Goal: Navigation & Orientation: Find specific page/section

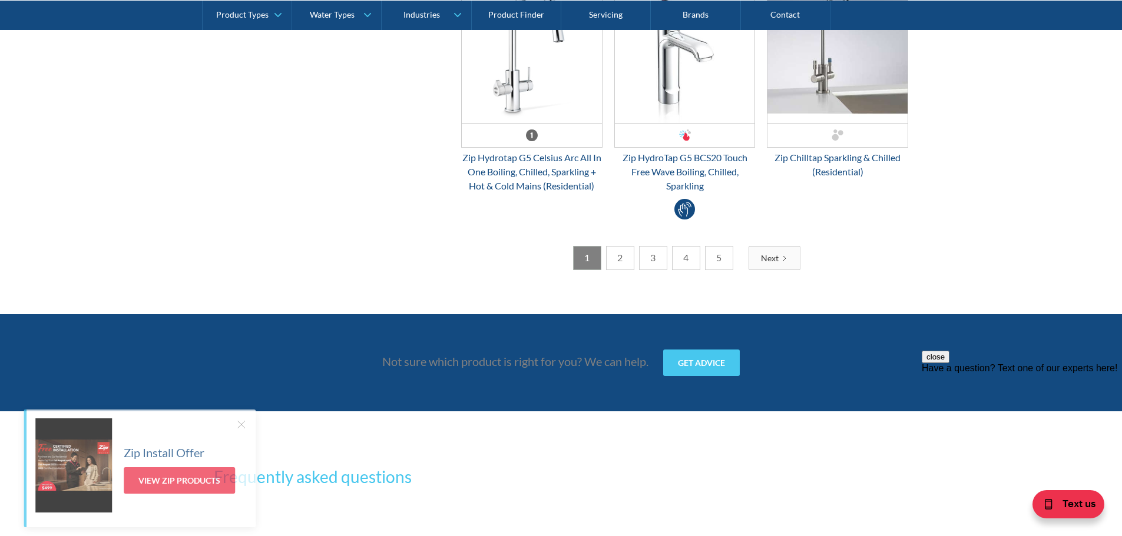
scroll to position [3298, 0]
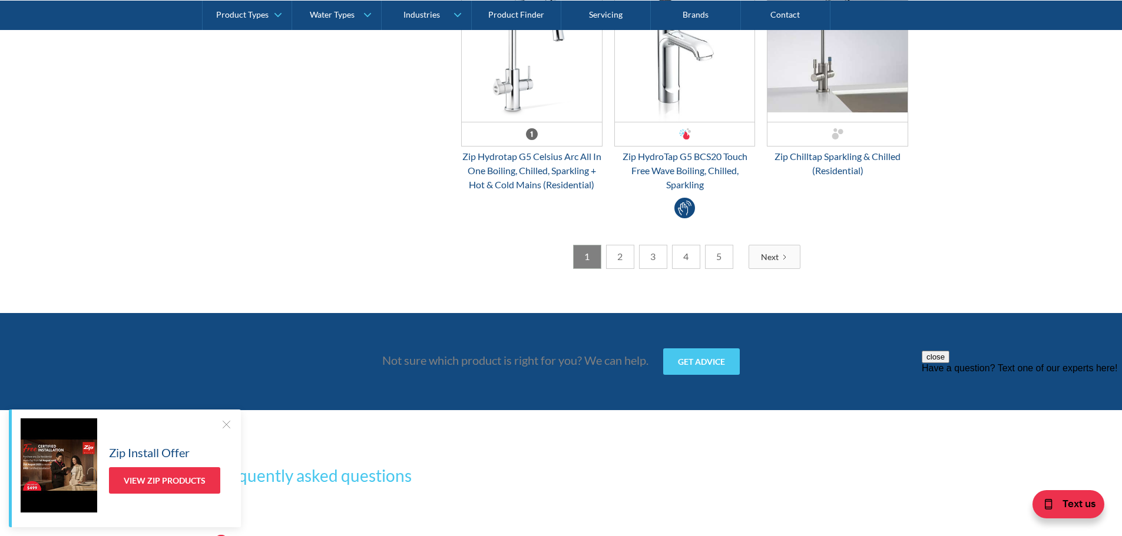
click at [622, 246] on link "2" at bounding box center [620, 257] width 28 height 24
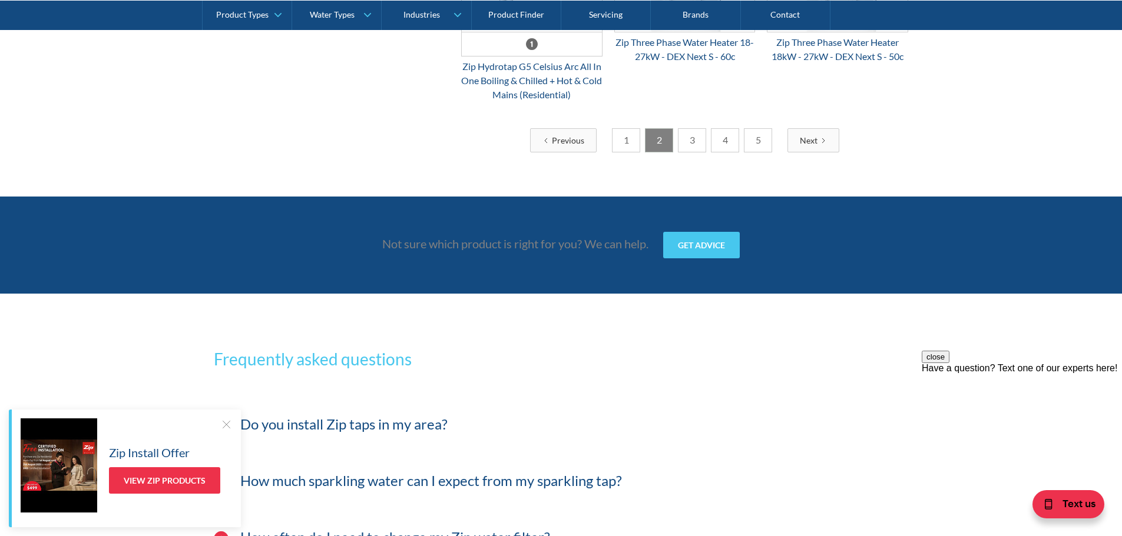
click at [688, 149] on link "3" at bounding box center [692, 140] width 28 height 24
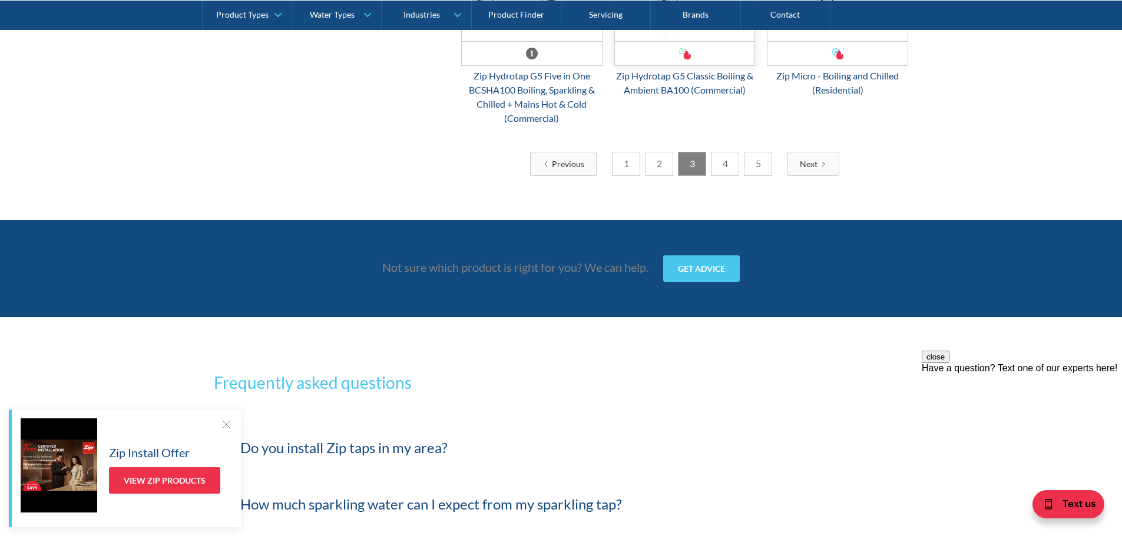
scroll to position [3003, 0]
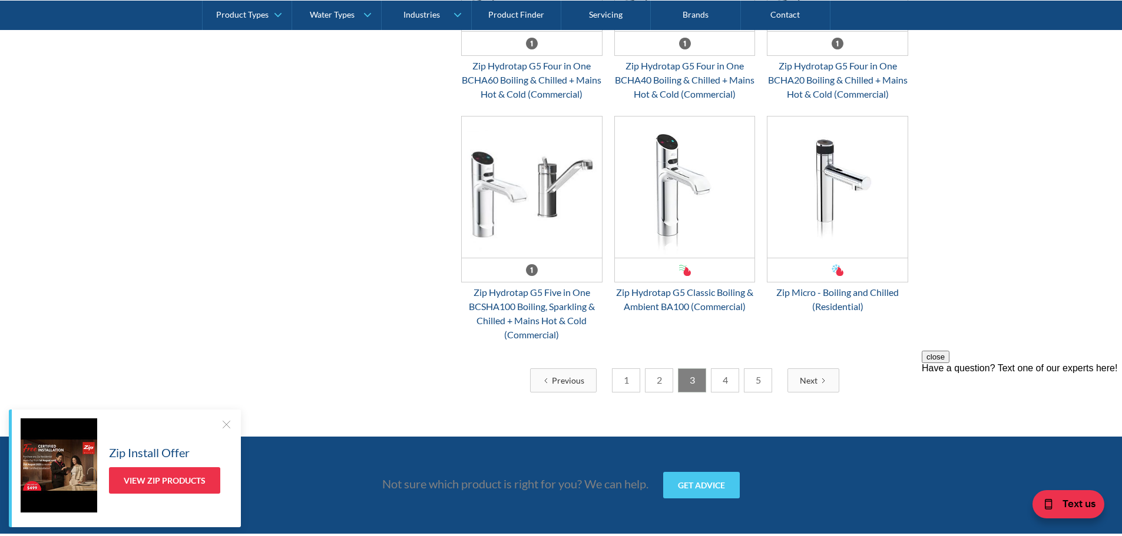
click at [723, 393] on link "4" at bounding box center [725, 381] width 28 height 24
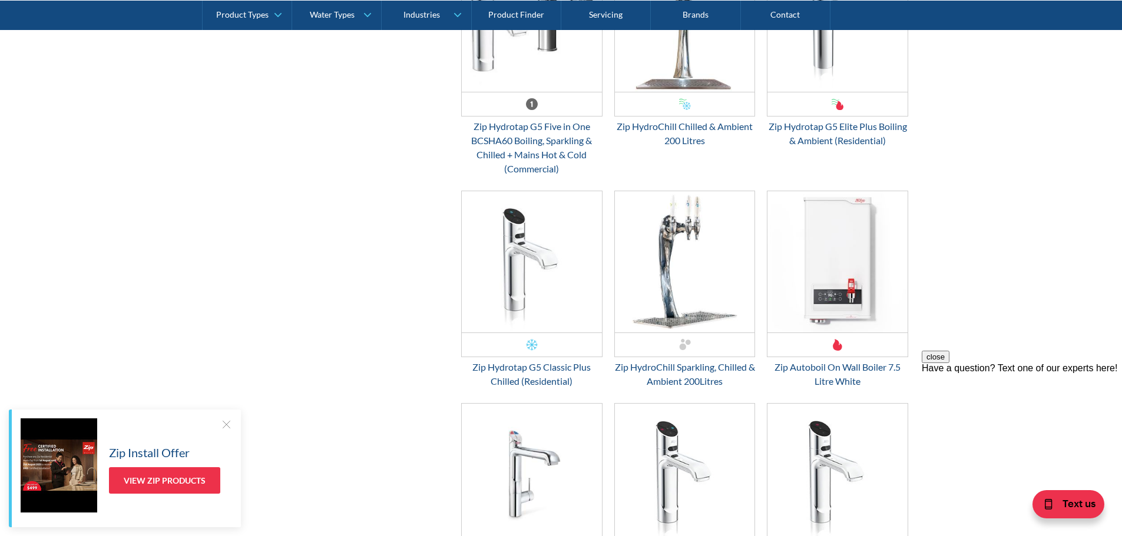
scroll to position [3239, 0]
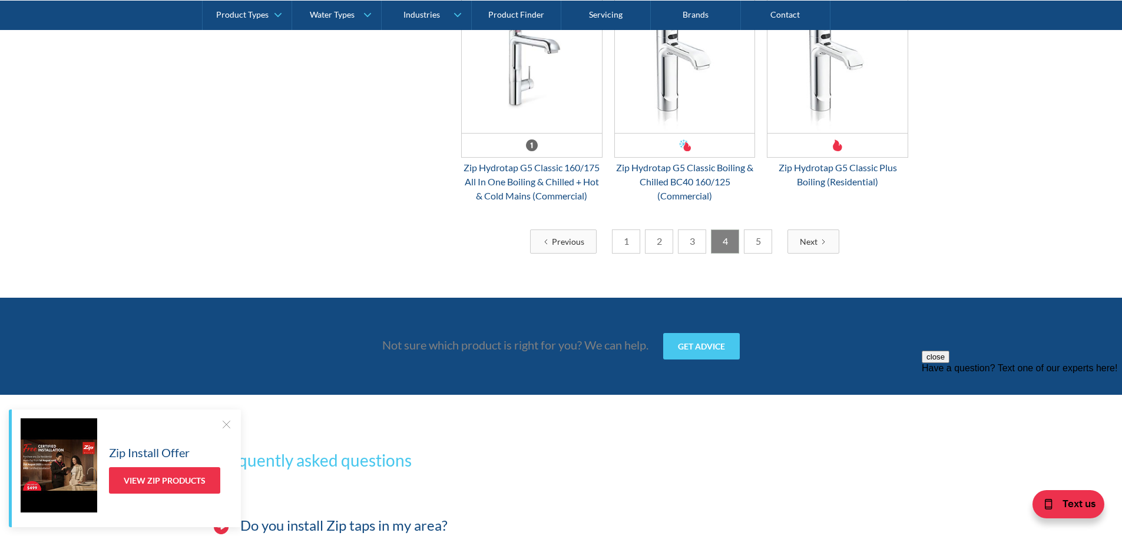
click at [754, 242] on link "5" at bounding box center [758, 242] width 28 height 24
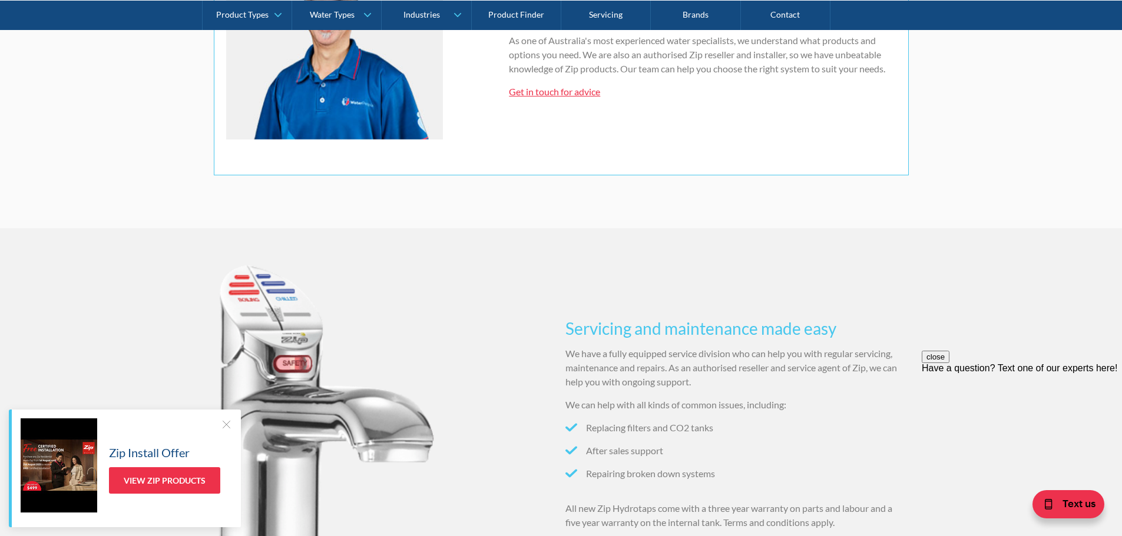
scroll to position [766, 0]
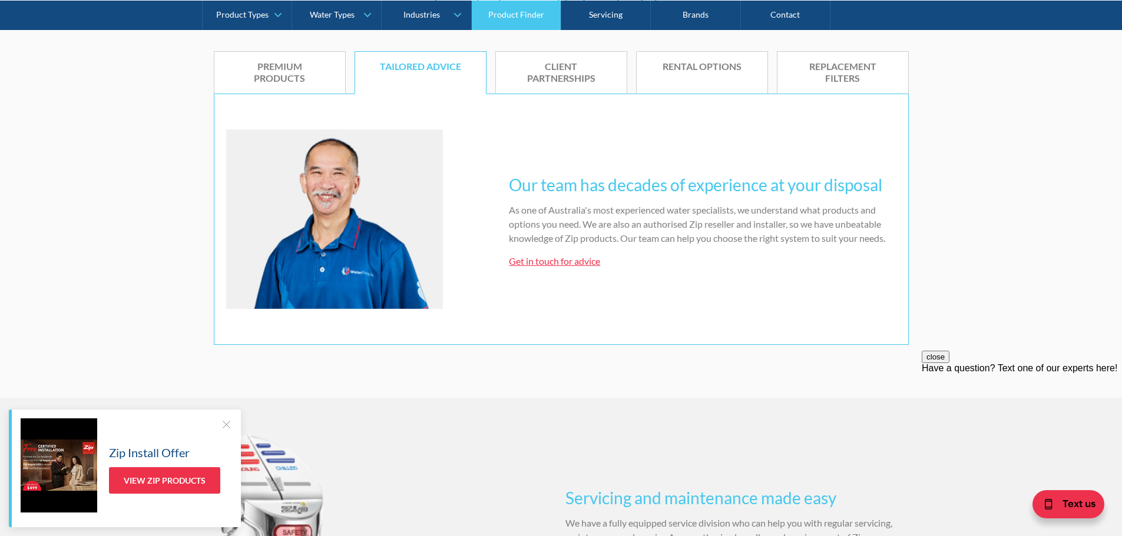
click at [512, 6] on link "Product Finder" at bounding box center [517, 14] width 90 height 29
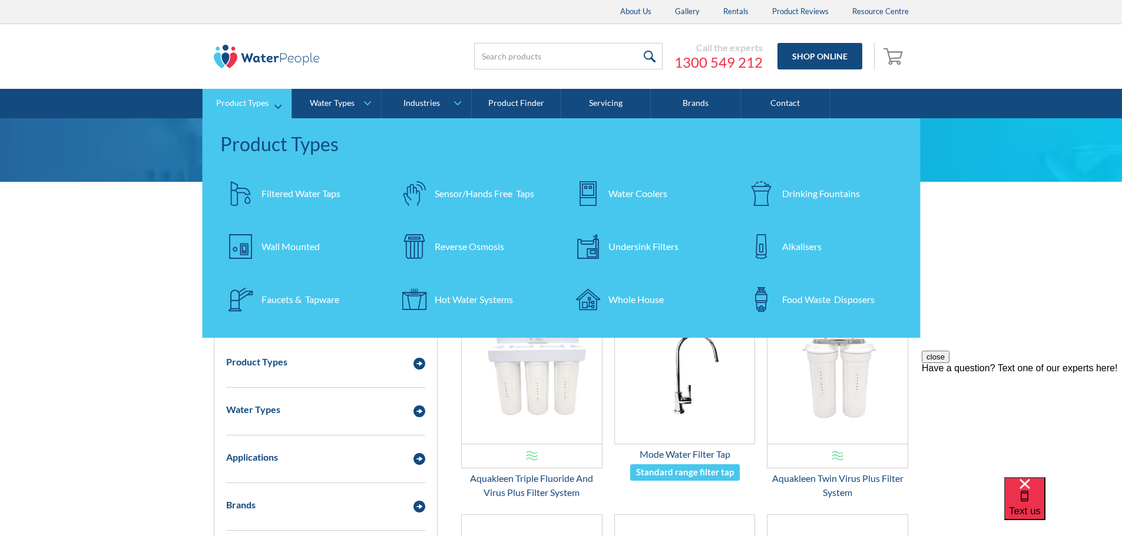
click at [653, 246] on div "Undersink Filters" at bounding box center [643, 247] width 70 height 14
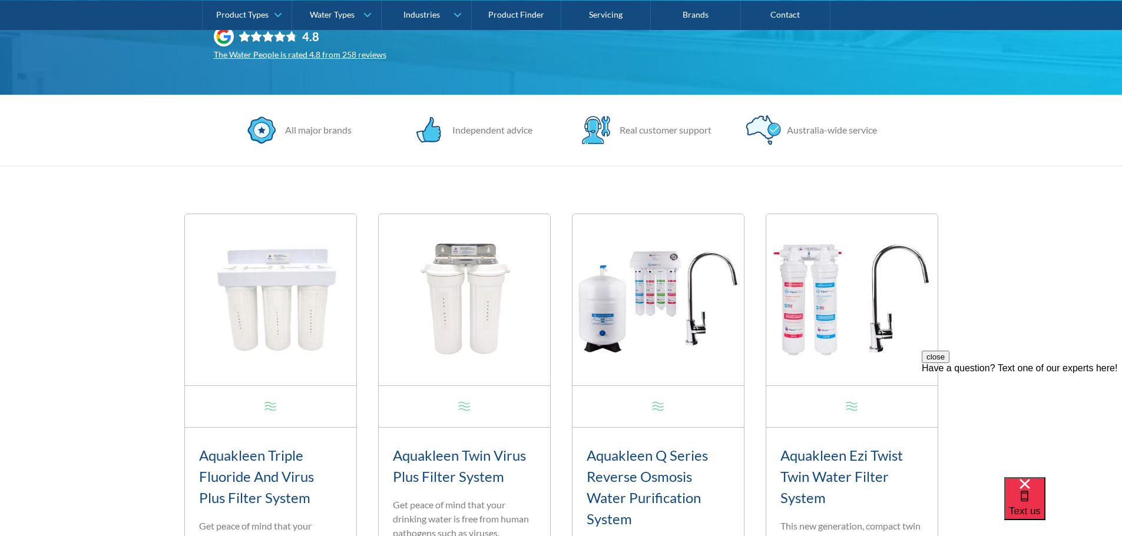
scroll to position [177, 0]
